Goal: Navigation & Orientation: Find specific page/section

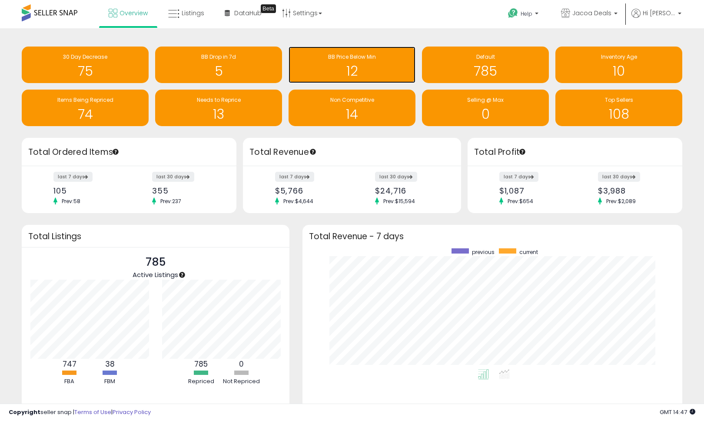
click at [379, 65] on h1 "12" at bounding box center [352, 71] width 118 height 14
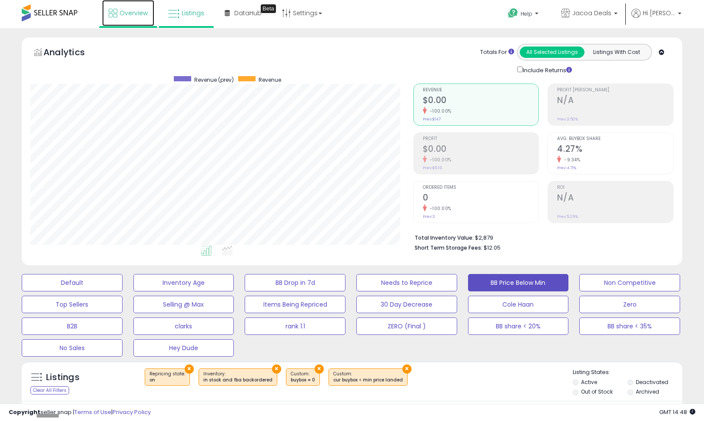
click at [122, 20] on link "Overview" at bounding box center [128, 13] width 52 height 26
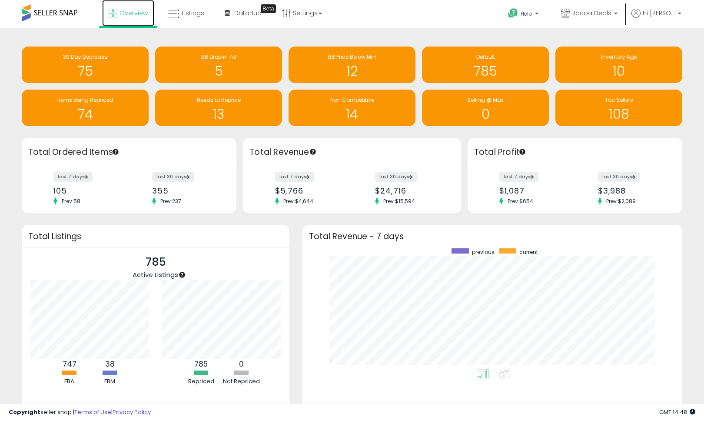
click at [142, 14] on span "Overview" at bounding box center [134, 13] width 28 height 9
